Goal: Find specific page/section: Find specific page/section

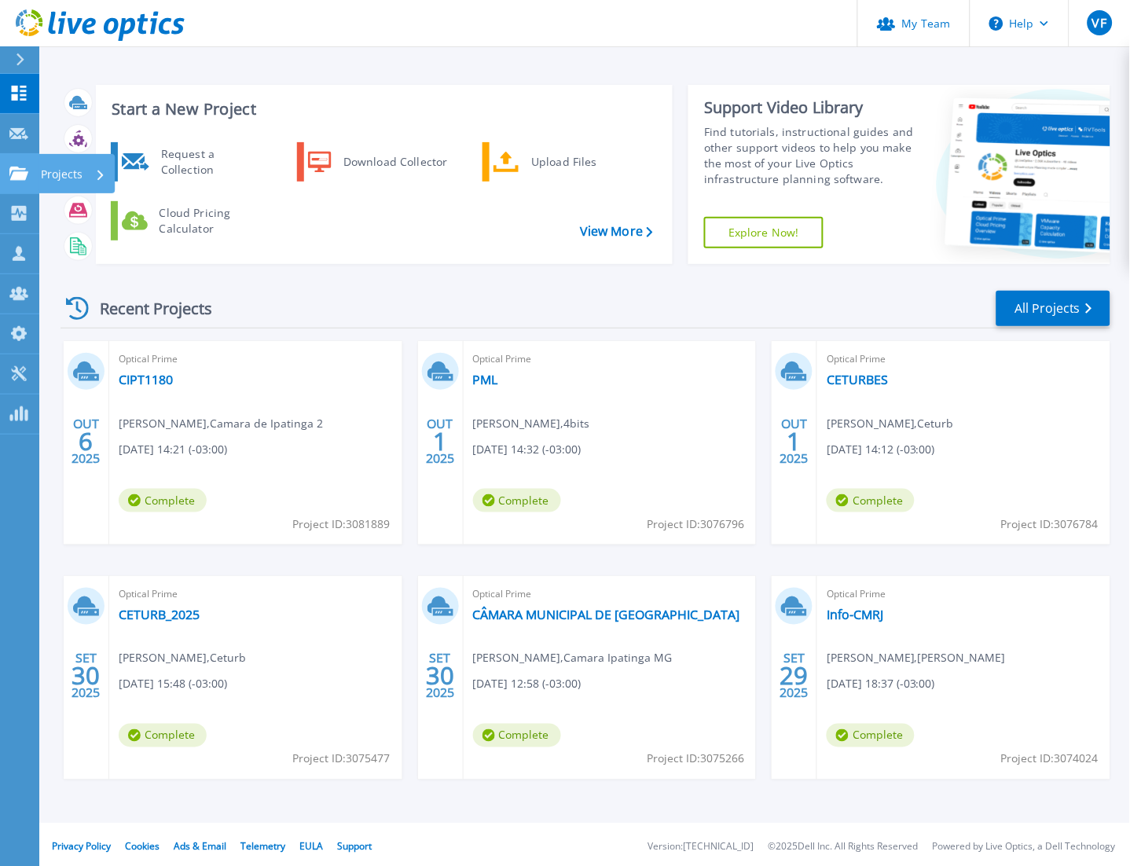
click at [63, 169] on p "Projects" at bounding box center [62, 174] width 42 height 41
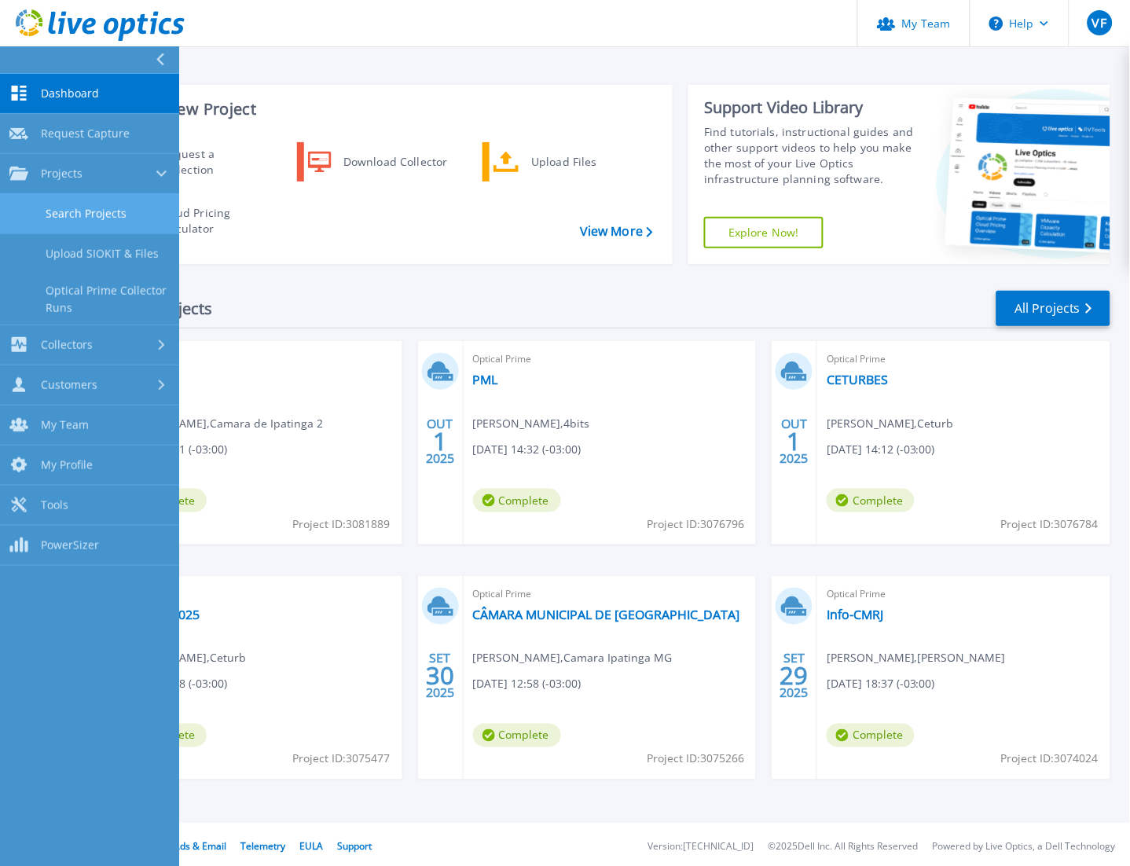
click at [121, 206] on link "Search Projects" at bounding box center [89, 214] width 179 height 40
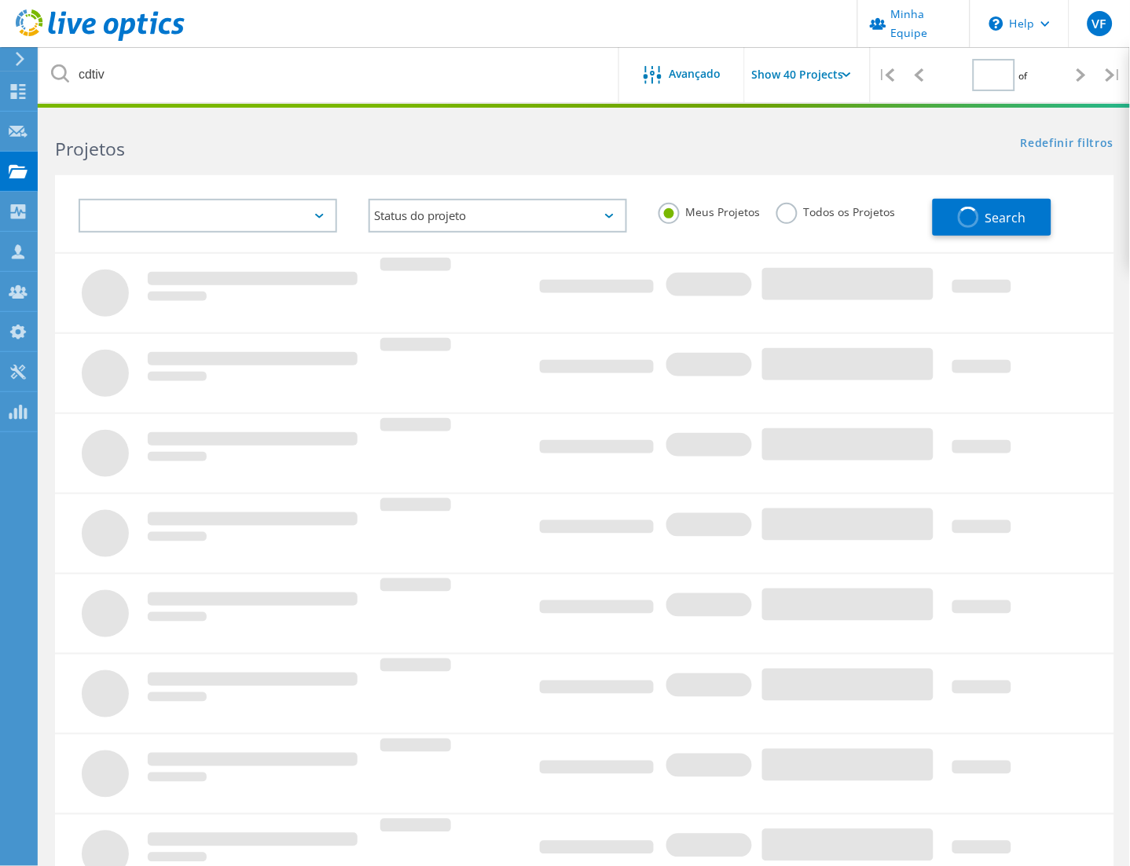
type input "1"
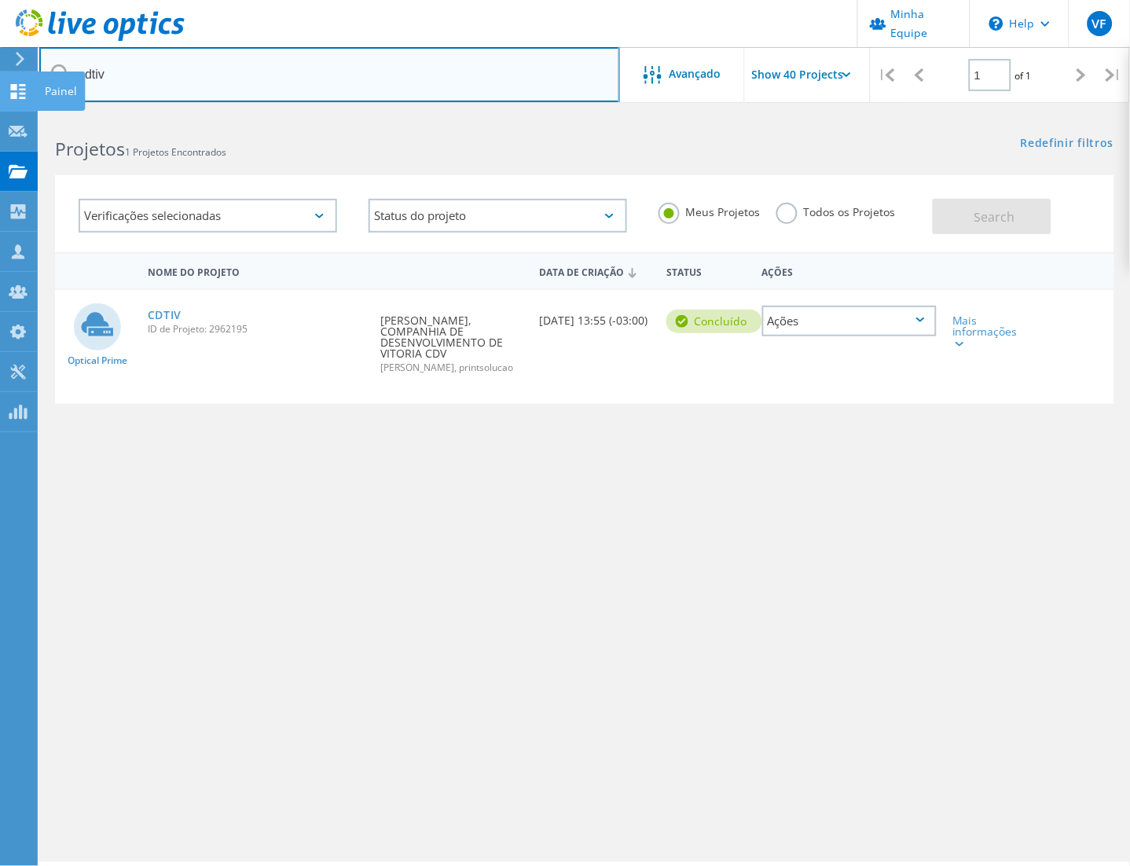
drag, startPoint x: 225, startPoint y: 77, endPoint x: 29, endPoint y: 72, distance: 195.8
click at [29, 114] on div "Minha Equipe \n Help Explore Helpful Articles Contact Support VF Administrador …" at bounding box center [565, 511] width 1130 height 795
type input "c"
type input "ipatinga"
